Goal: Task Accomplishment & Management: Complete application form

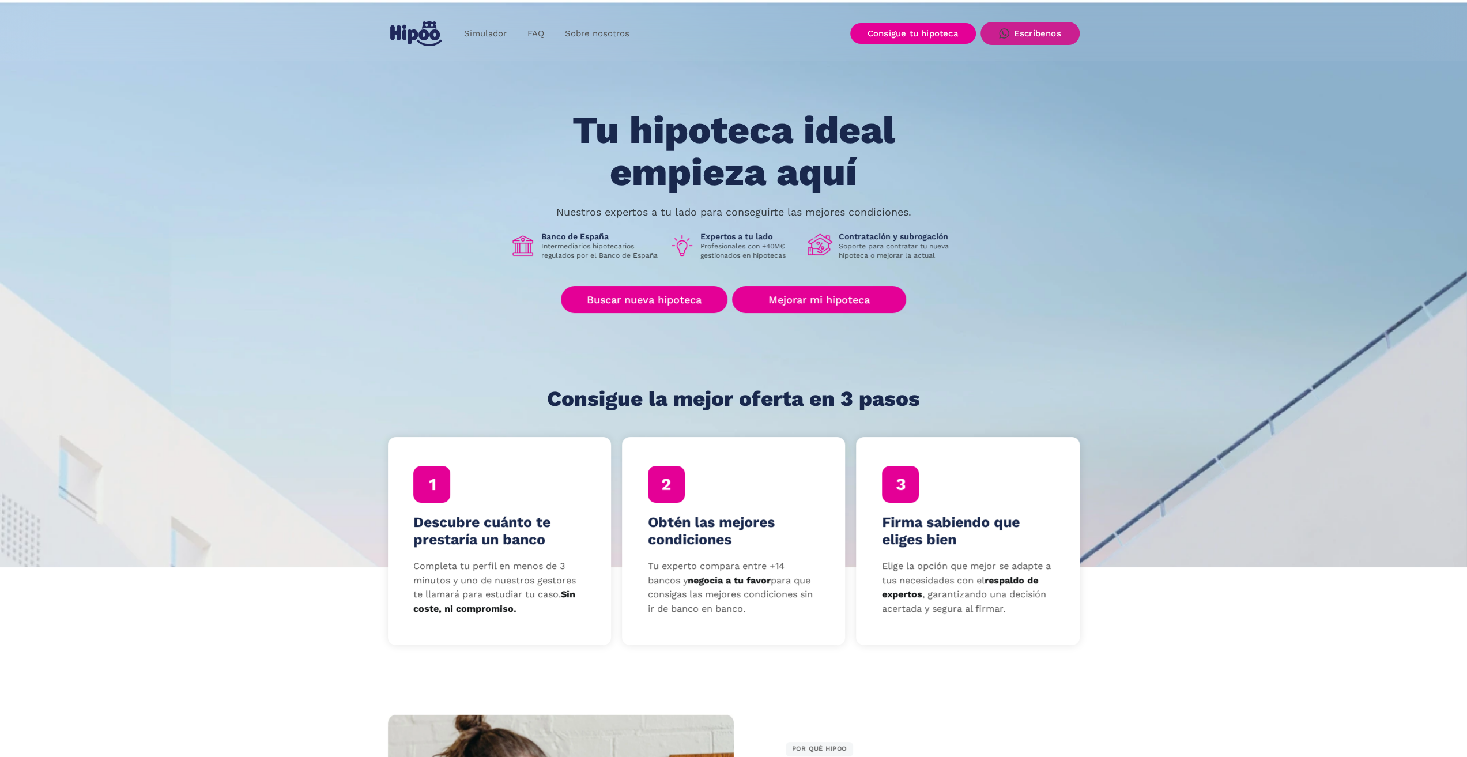
click at [1026, 34] on div "Escríbenos" at bounding box center [1037, 33] width 47 height 10
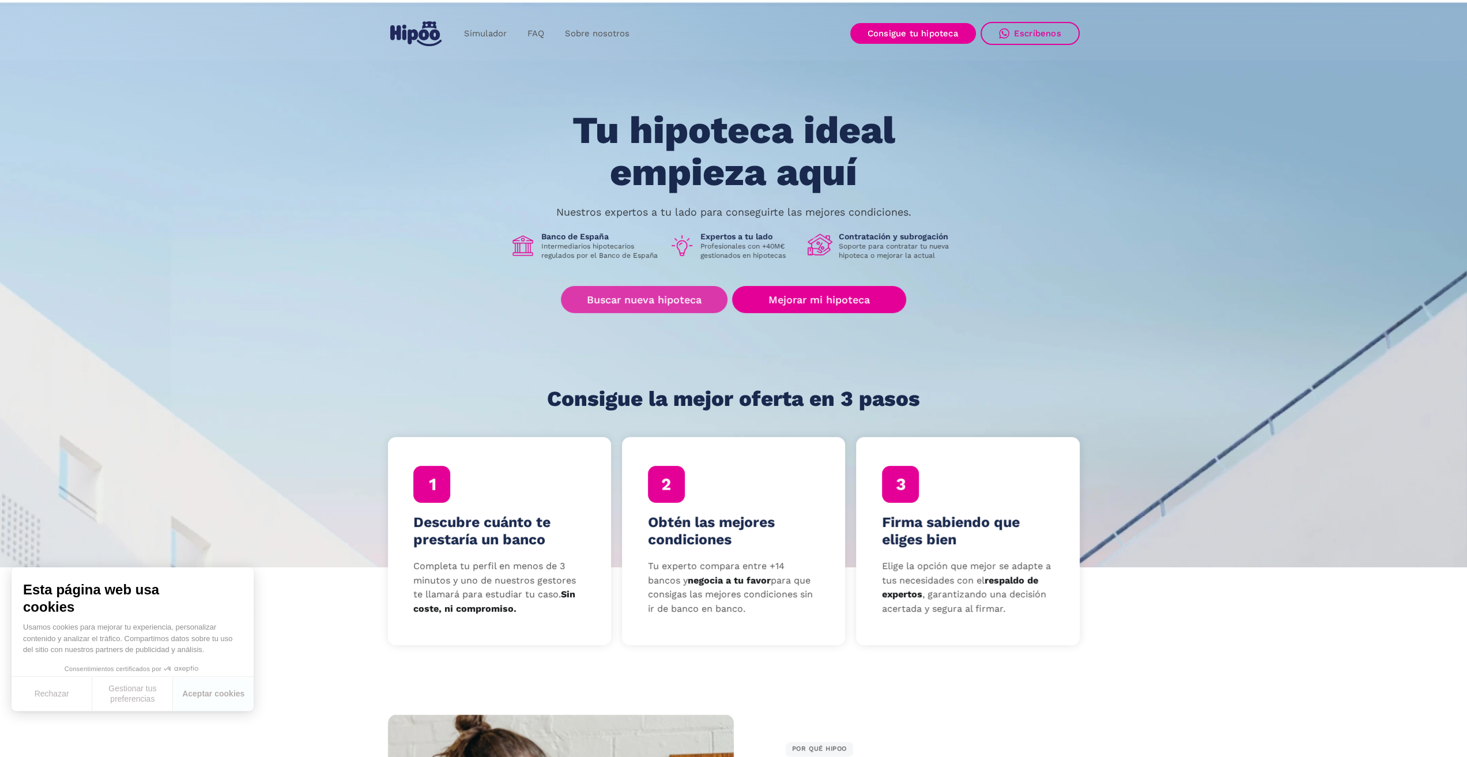
click at [651, 297] on link "Buscar nueva hipoteca" at bounding box center [644, 299] width 167 height 27
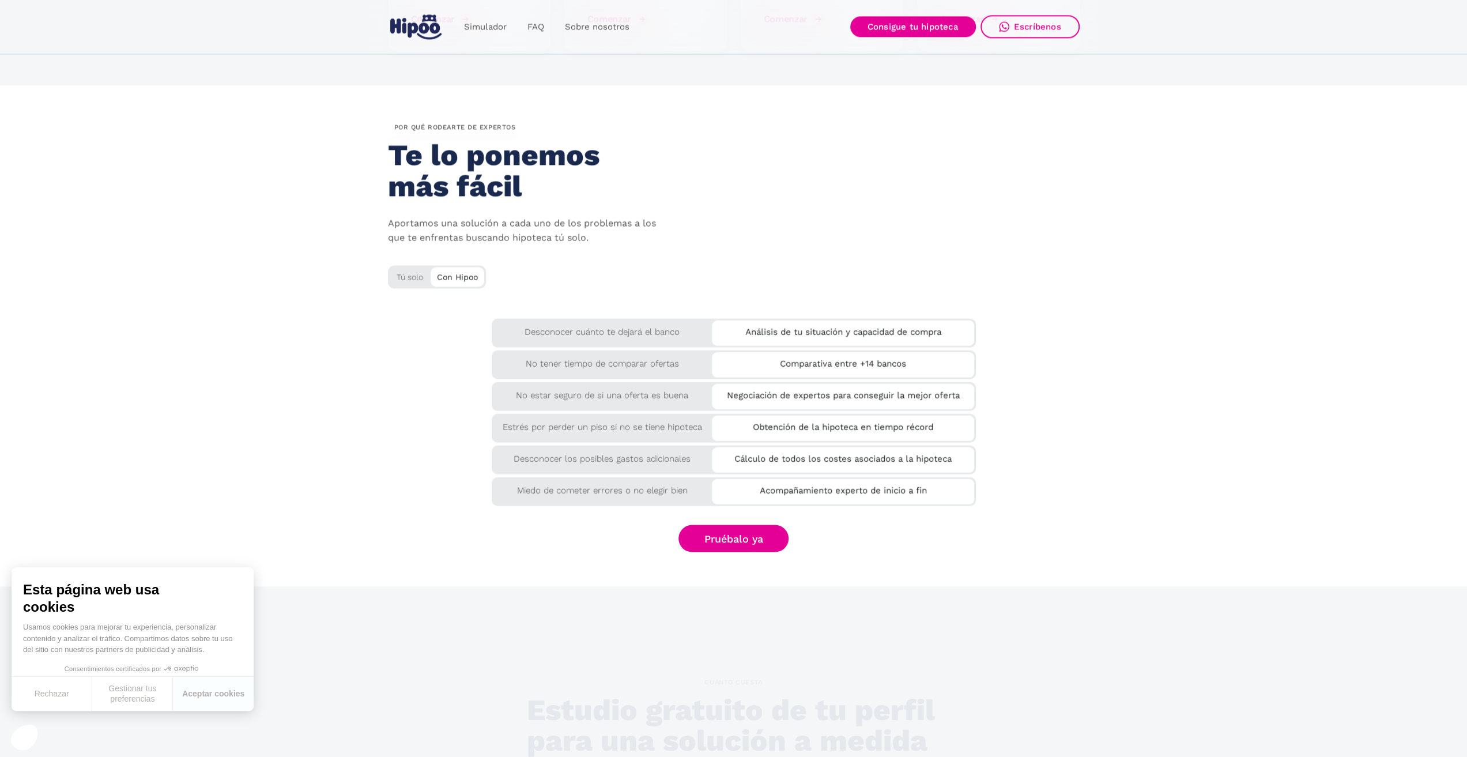
scroll to position [1787, 0]
